Goal: Task Accomplishment & Management: Manage account settings

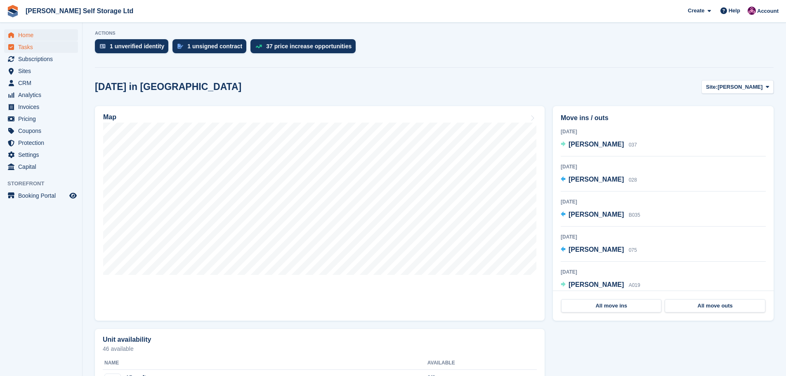
scroll to position [165, 0]
click at [33, 38] on span "Home" at bounding box center [43, 35] width 50 height 12
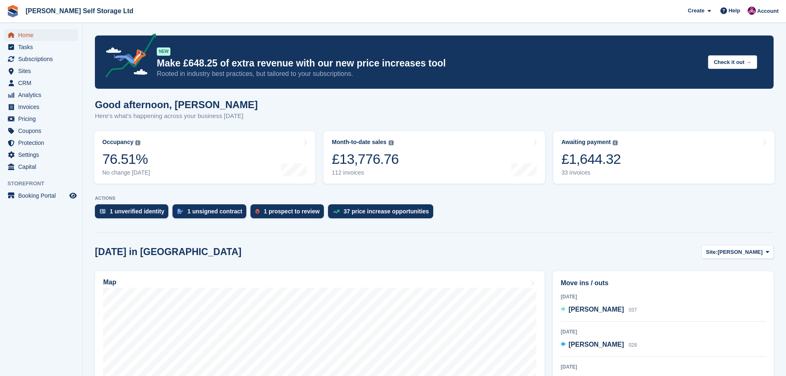
click at [20, 34] on span "Home" at bounding box center [43, 35] width 50 height 12
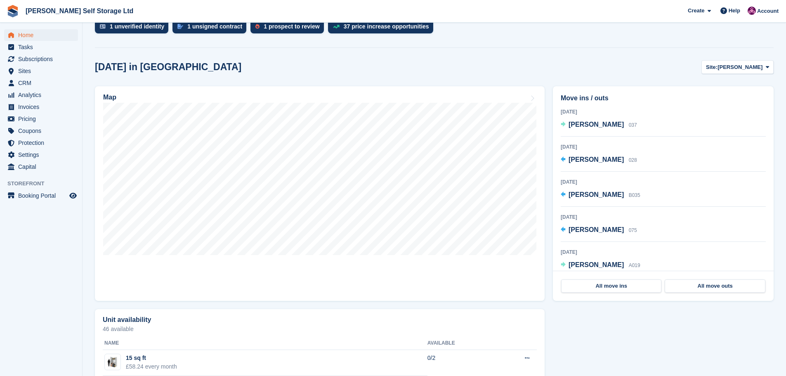
scroll to position [165, 0]
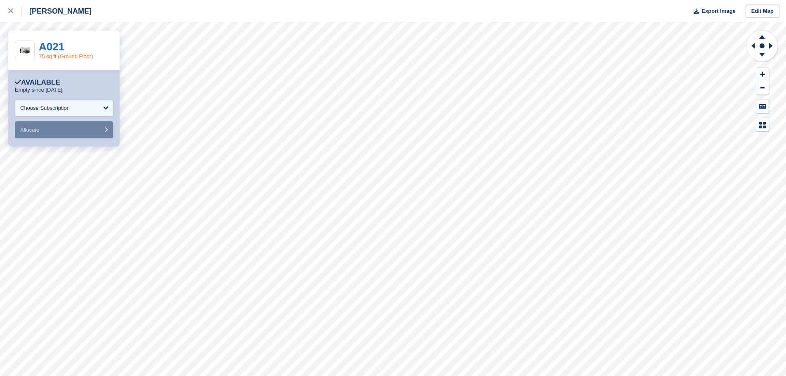
click at [59, 57] on link "75 sq ft (Ground Floor)" at bounding box center [66, 56] width 54 height 6
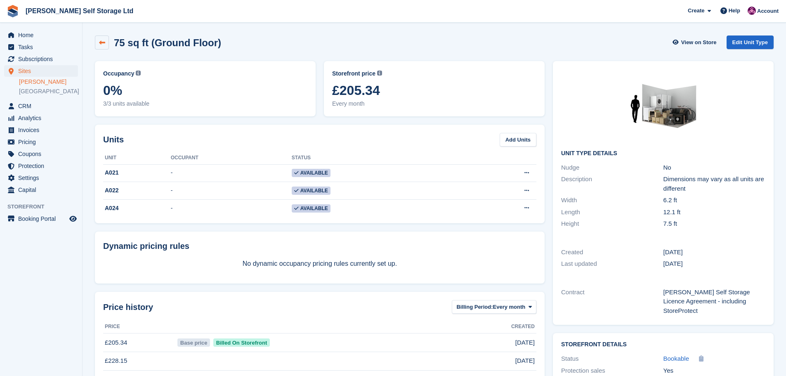
click at [101, 41] on icon at bounding box center [102, 43] width 6 height 6
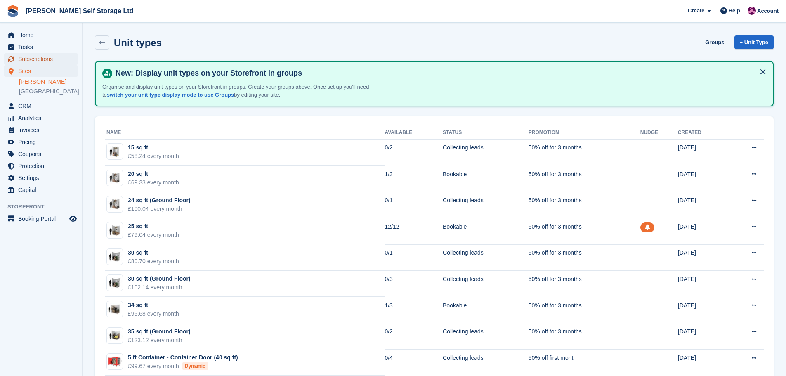
click at [35, 55] on span "Subscriptions" at bounding box center [43, 59] width 50 height 12
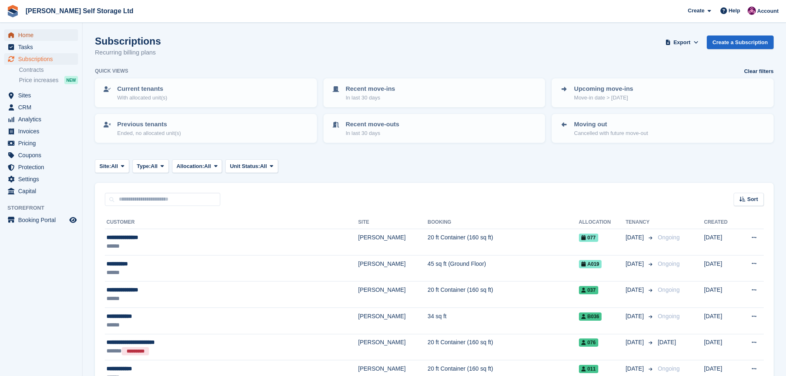
click at [31, 35] on span "Home" at bounding box center [43, 35] width 50 height 12
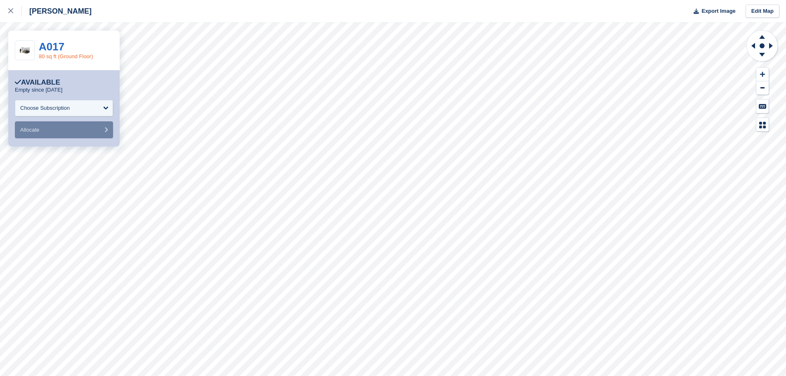
click at [55, 56] on link "80 sq ft (Ground Floor)" at bounding box center [66, 56] width 54 height 6
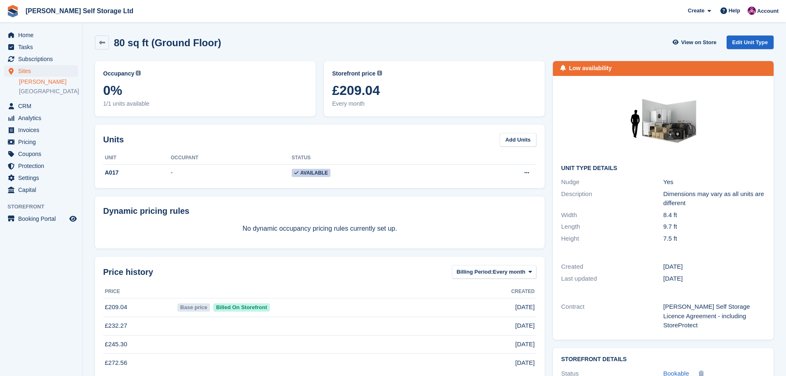
click at [639, 202] on div "Description" at bounding box center [612, 198] width 102 height 19
click at [22, 140] on span "Pricing" at bounding box center [43, 142] width 50 height 12
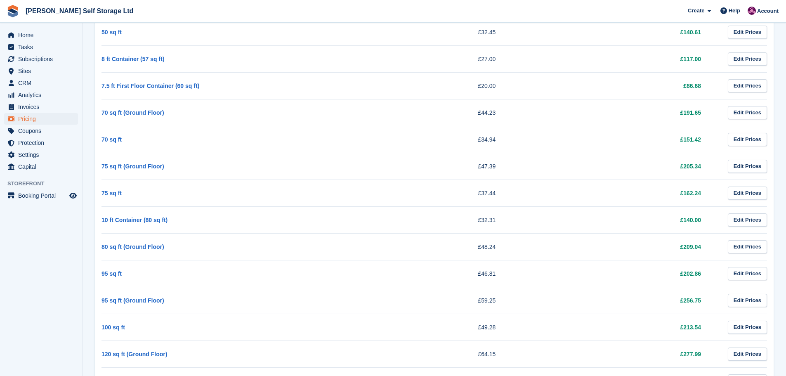
scroll to position [743, 0]
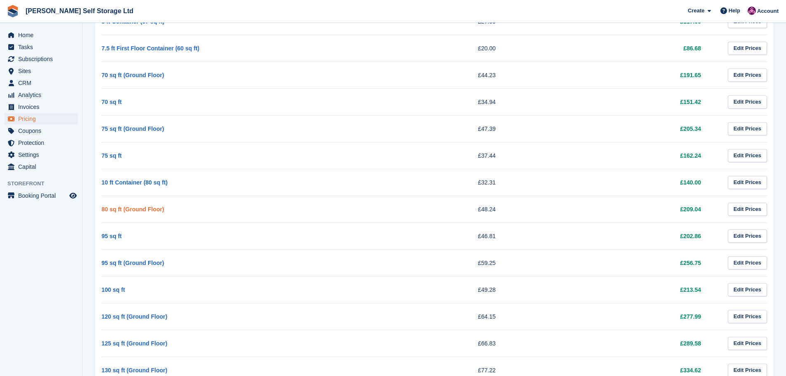
click at [128, 210] on link "80 sq ft (Ground Floor)" at bounding box center [132, 209] width 63 height 7
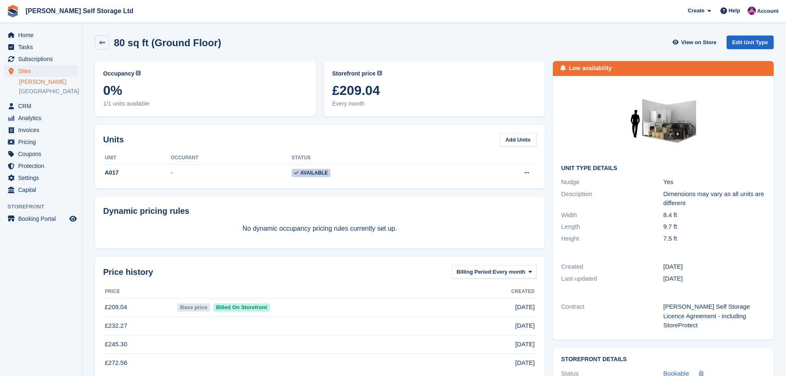
click at [300, 38] on div "80 sq ft (Ground Floor) View on Store Edit Unit Type" at bounding box center [434, 42] width 679 height 14
click at [39, 279] on aside "Home Tasks Subscriptions Subscriptions Subscriptions Contracts Price increases …" at bounding box center [41, 190] width 82 height 335
click at [590, 38] on div "80 sq ft (Ground Floor) View on Store Edit Unit Type" at bounding box center [434, 42] width 679 height 14
click at [491, 35] on div "80 sq ft (Ground Floor) View on Store Edit Unit Type" at bounding box center [434, 44] width 687 height 26
click at [65, 297] on aside "Home Tasks Subscriptions Subscriptions Subscriptions Contracts Price increases …" at bounding box center [41, 190] width 82 height 335
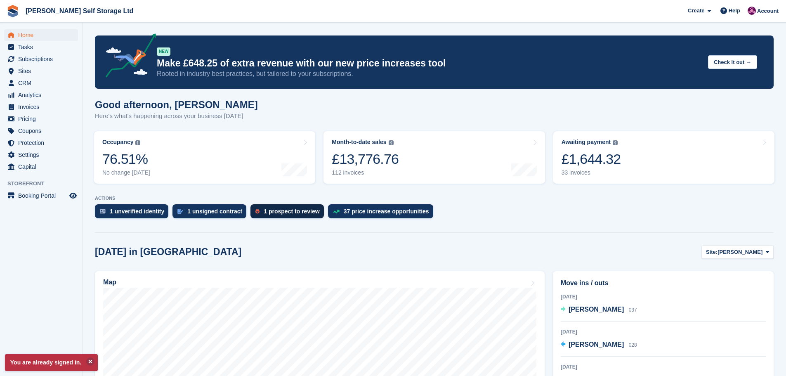
click at [266, 213] on div "1 prospect to review" at bounding box center [292, 211] width 56 height 7
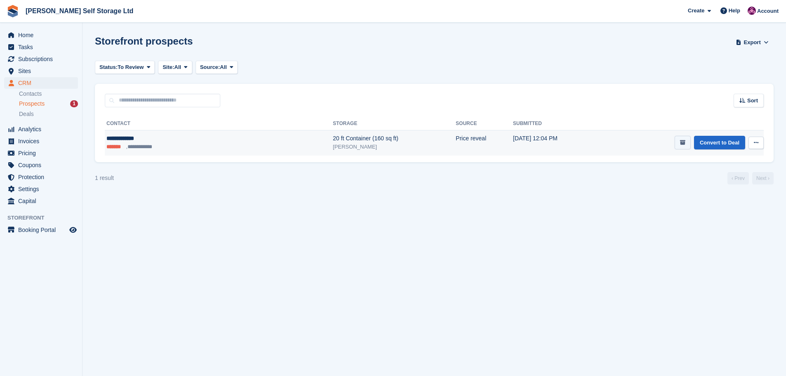
click at [685, 141] on icon "submit" at bounding box center [682, 142] width 5 height 5
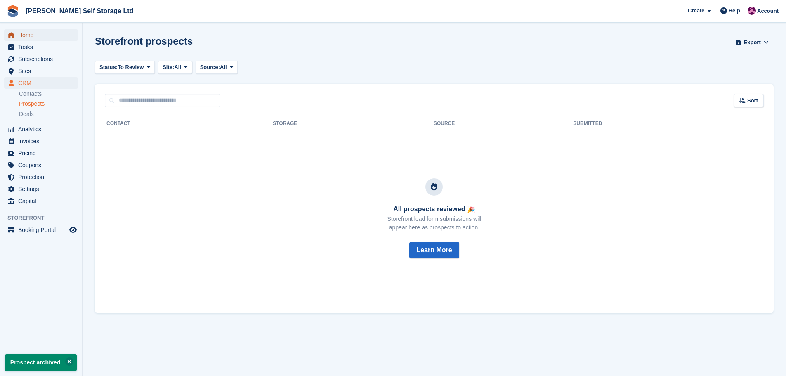
click at [30, 35] on span "Home" at bounding box center [43, 35] width 50 height 12
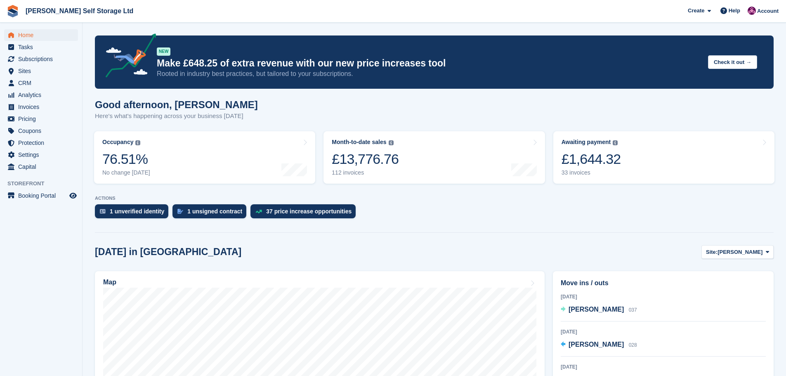
click at [40, 266] on aside "Home Tasks Subscriptions Subscriptions Subscriptions Contracts Price increases …" at bounding box center [41, 190] width 82 height 335
click at [42, 61] on span "Subscriptions" at bounding box center [43, 59] width 50 height 12
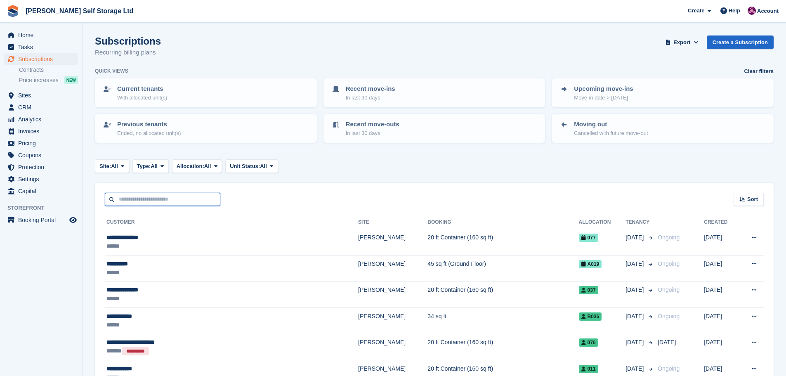
click at [147, 200] on input "text" at bounding box center [163, 200] width 116 height 14
type input "****"
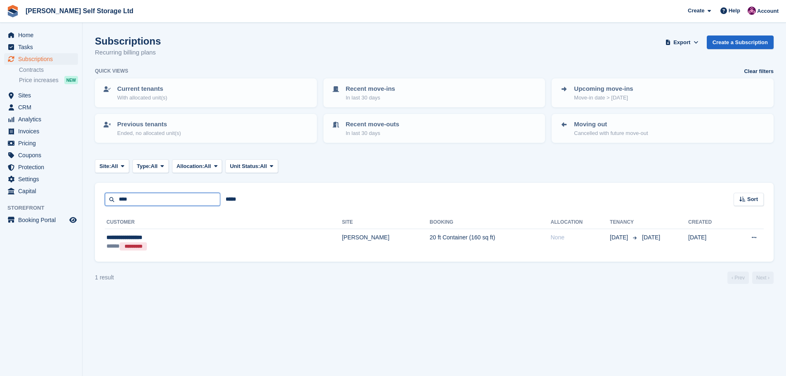
drag, startPoint x: 160, startPoint y: 205, endPoint x: 79, endPoint y: 198, distance: 81.1
click at [79, 198] on div "Home Tasks Subscriptions Subscriptions Subscriptions Contracts Price increases …" at bounding box center [393, 188] width 786 height 376
type input "****"
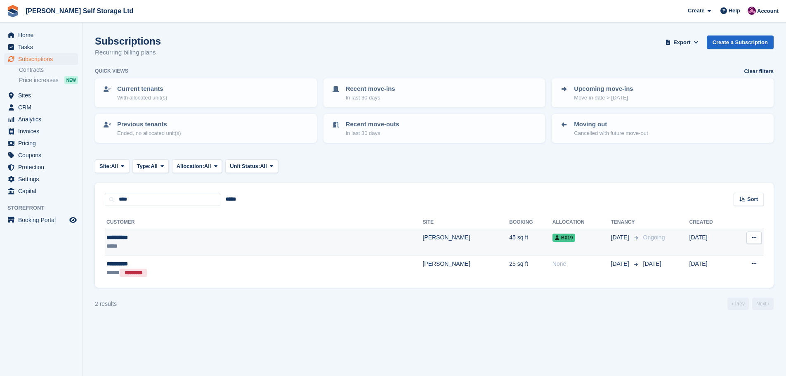
click at [225, 248] on div "*****" at bounding box center [192, 246] width 173 height 9
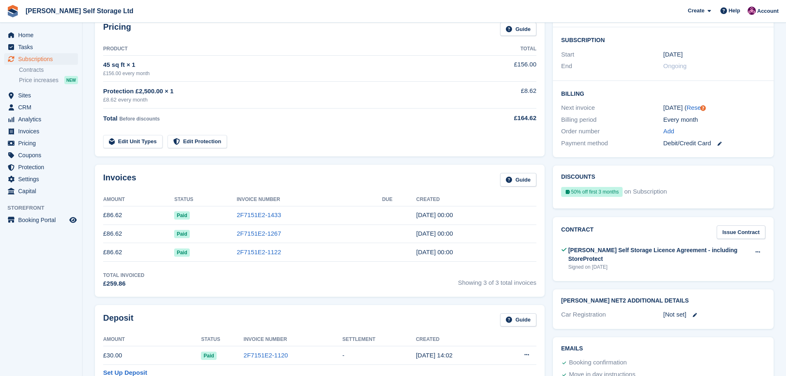
scroll to position [124, 0]
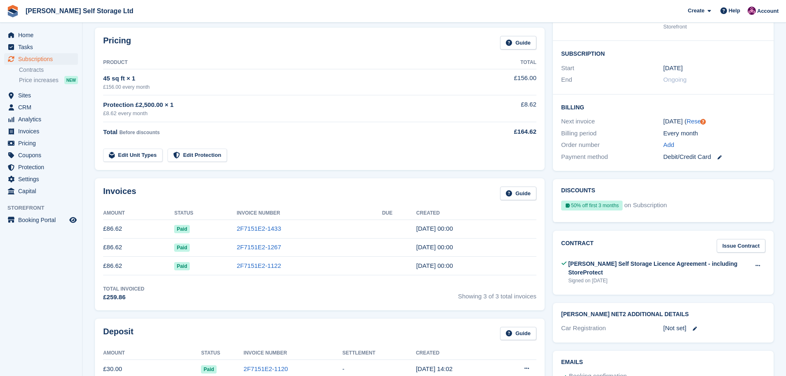
click at [63, 287] on aside "Home Tasks Subscriptions Subscriptions Subscriptions Contracts Price increases …" at bounding box center [41, 190] width 82 height 335
